Goal: Communication & Community: Answer question/provide support

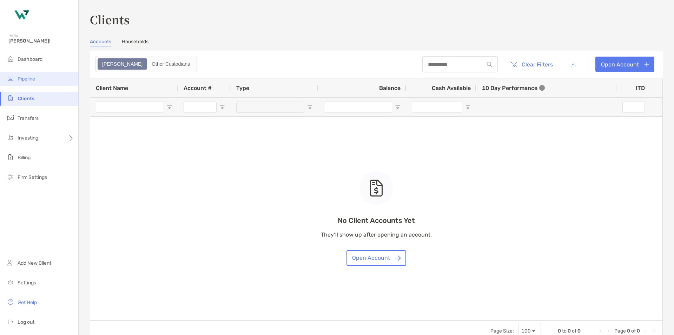
click at [27, 78] on span "Pipeline" at bounding box center [27, 79] width 18 height 6
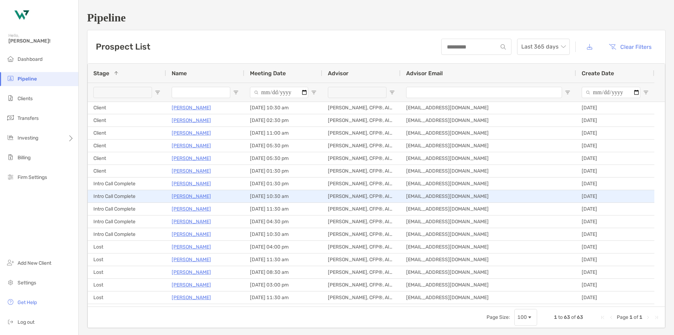
scroll to position [140, 0]
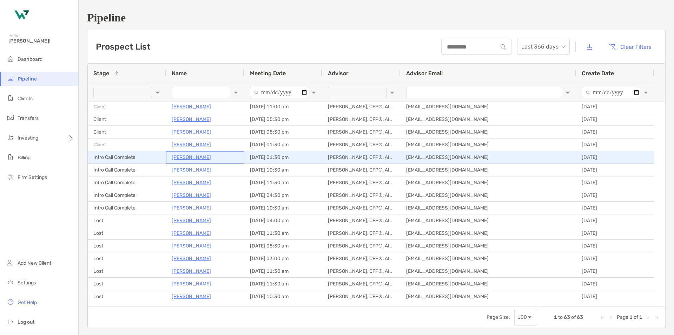
click at [182, 157] on p "[PERSON_NAME]" at bounding box center [191, 157] width 39 height 9
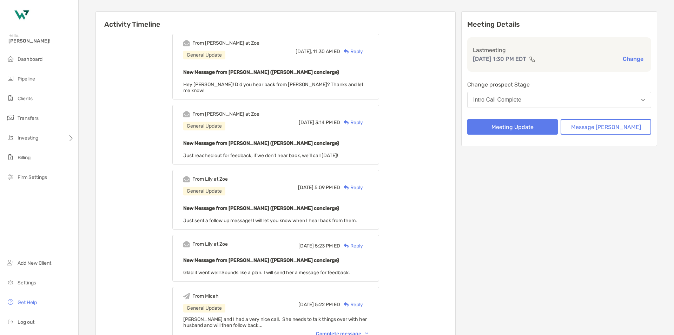
scroll to position [140, 0]
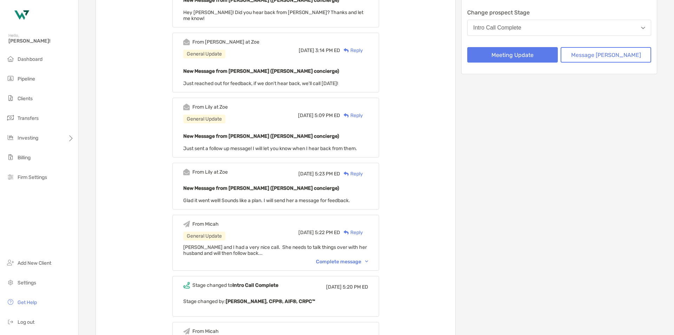
click at [357, 258] on div "Complete message" at bounding box center [342, 261] width 52 height 6
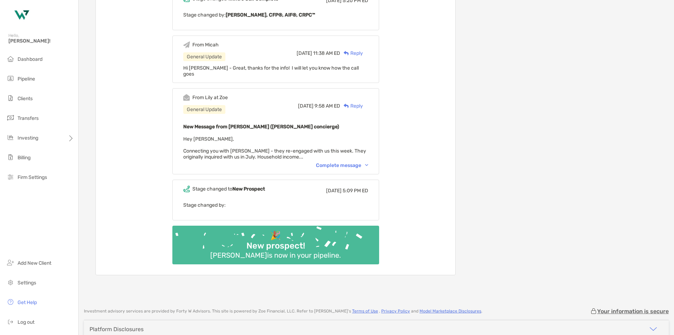
scroll to position [458, 0]
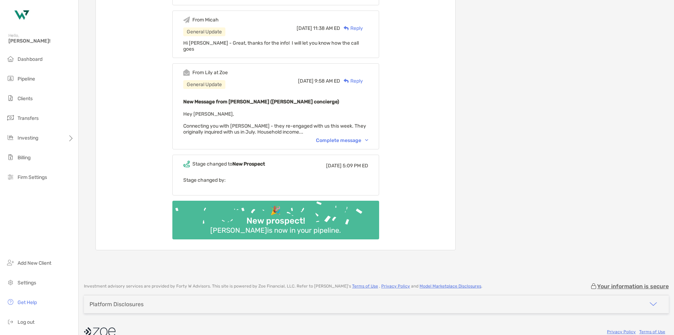
click at [338, 125] on div "From [PERSON_NAME] at [PERSON_NAME] General Update [DATE] 9:58 AM ED Reply New …" at bounding box center [275, 106] width 207 height 86
click at [340, 137] on div "Complete message" at bounding box center [342, 140] width 52 height 6
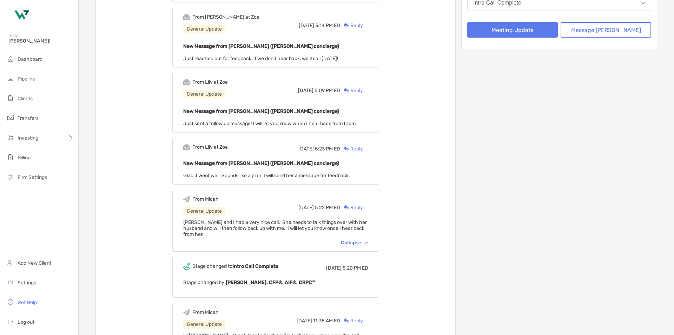
scroll to position [212, 0]
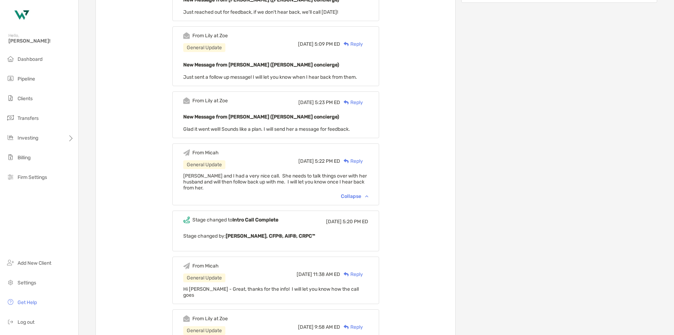
click at [361, 193] on div "Collapse" at bounding box center [354, 196] width 27 height 6
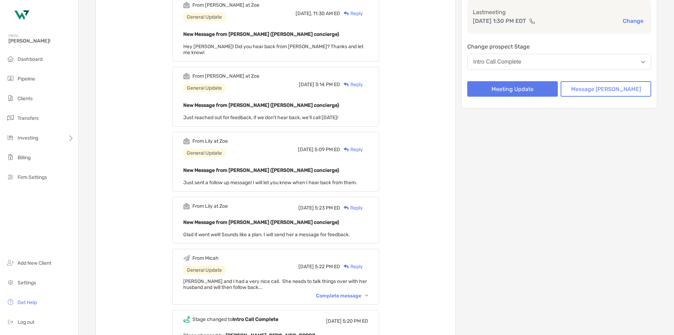
scroll to position [1, 0]
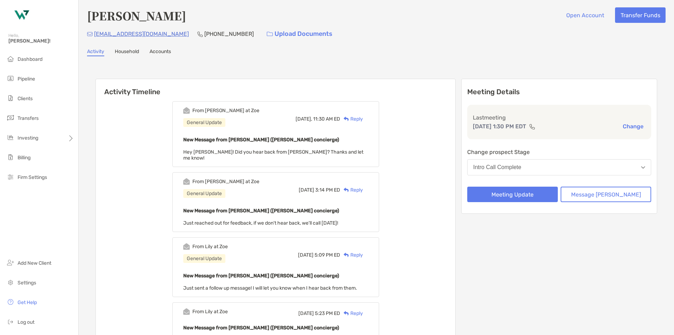
click at [363, 118] on div "Reply" at bounding box center [351, 118] width 23 height 7
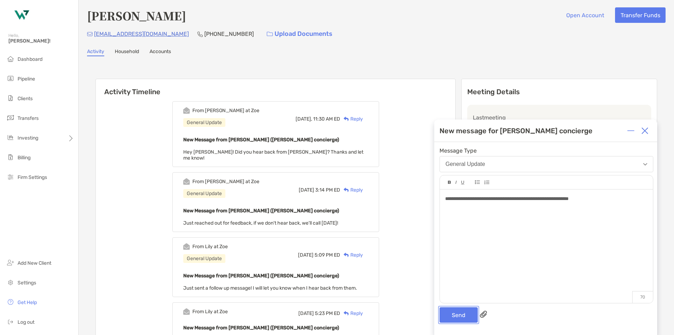
drag, startPoint x: 463, startPoint y: 313, endPoint x: 424, endPoint y: 297, distance: 41.5
click at [463, 313] on button "Send" at bounding box center [459, 314] width 38 height 15
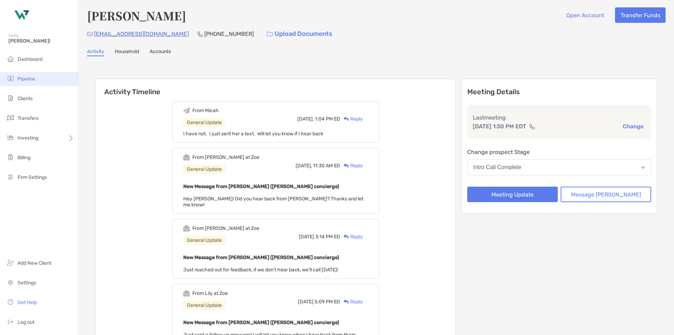
click at [27, 76] on span "Pipeline" at bounding box center [27, 79] width 18 height 6
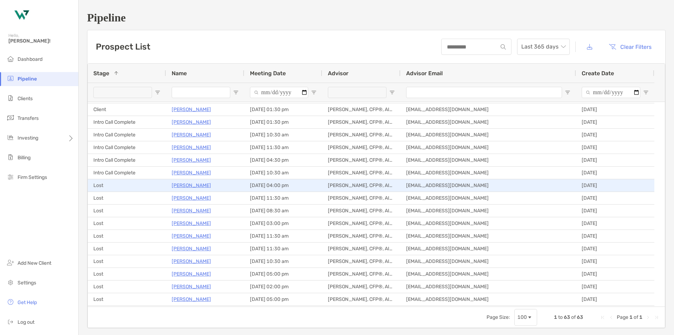
scroll to position [421, 0]
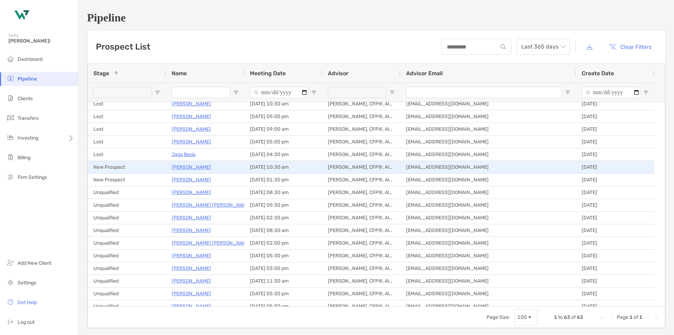
click at [193, 166] on p "[PERSON_NAME]" at bounding box center [191, 167] width 39 height 9
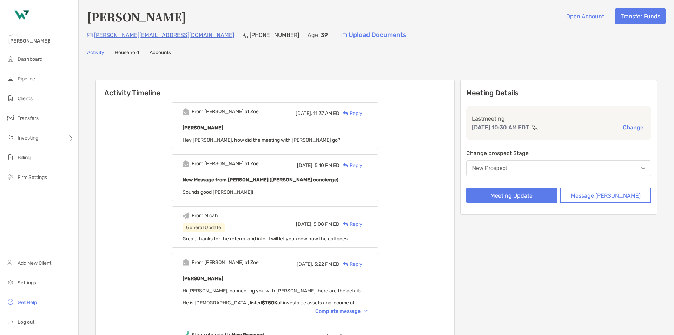
click at [553, 168] on button "New Prospect" at bounding box center [558, 168] width 185 height 16
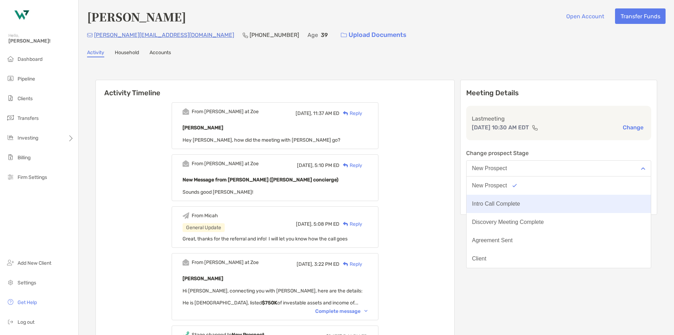
click at [520, 202] on div "Intro Call Complete" at bounding box center [496, 204] width 48 height 6
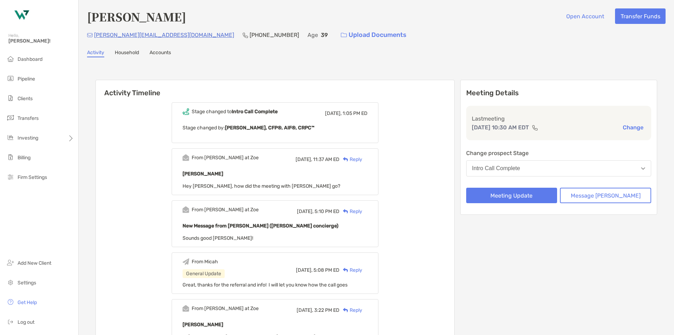
click at [362, 158] on div "Reply" at bounding box center [351, 159] width 23 height 7
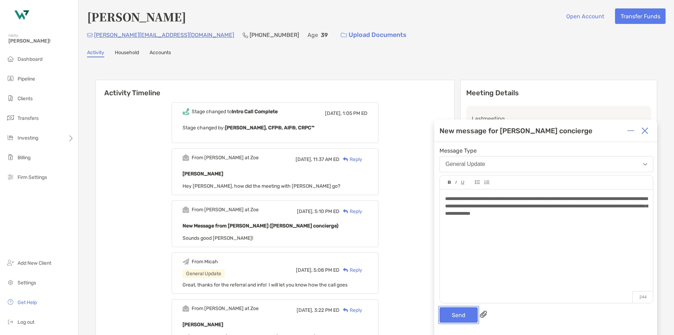
click at [455, 312] on button "Send" at bounding box center [459, 314] width 38 height 15
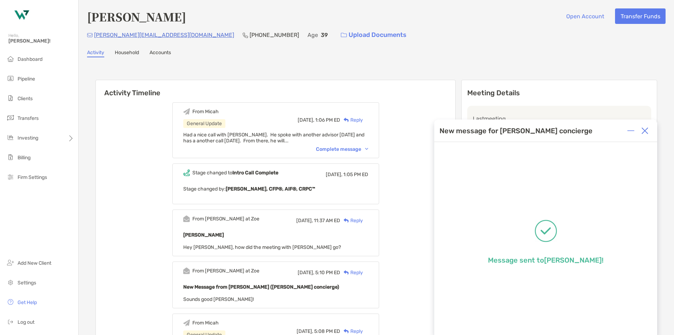
click at [646, 131] on img at bounding box center [645, 130] width 7 height 7
